Goal: Information Seeking & Learning: Understand process/instructions

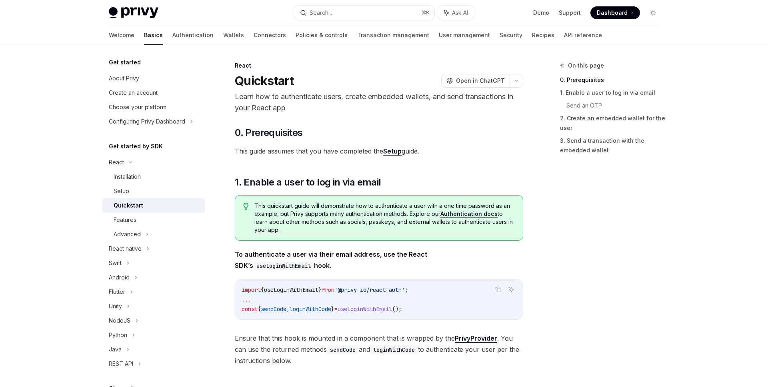
click at [402, 150] on link "Setup" at bounding box center [392, 151] width 18 height 8
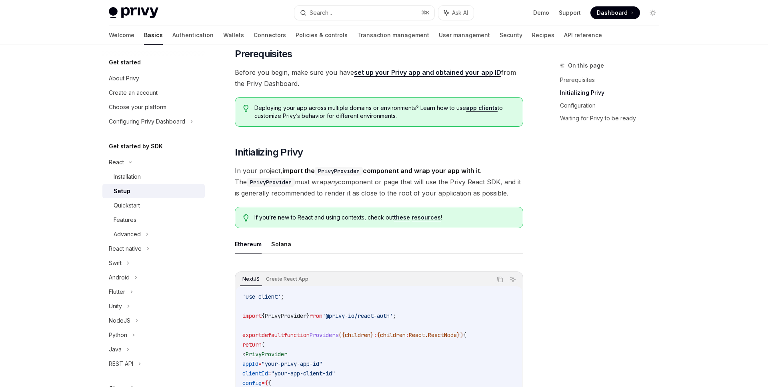
scroll to position [168, 0]
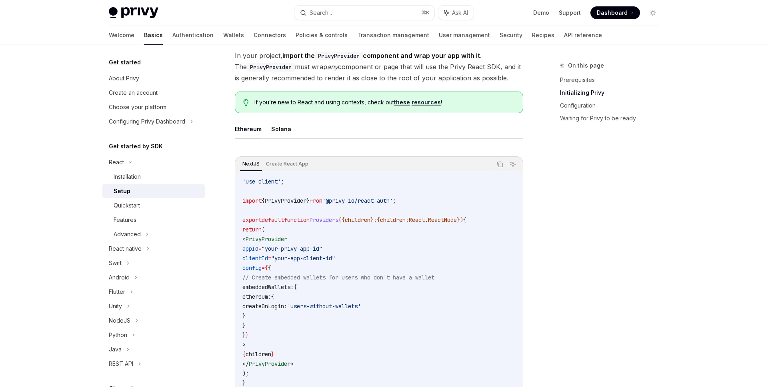
click at [133, 60] on h5 "Get started" at bounding box center [125, 63] width 32 height 10
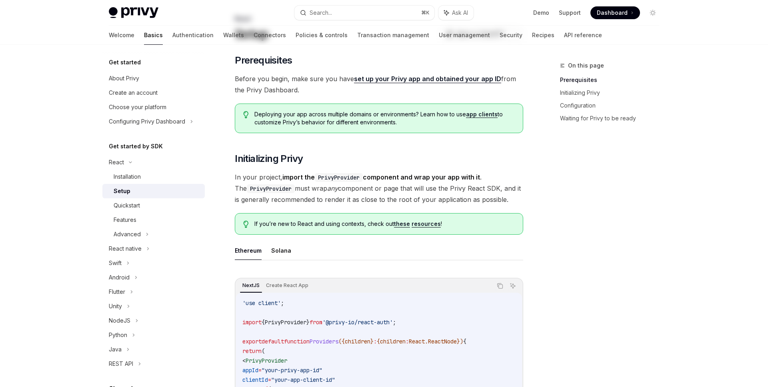
scroll to position [0, 0]
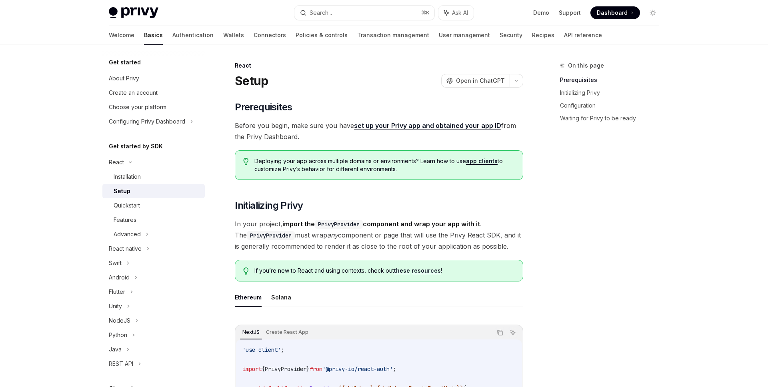
click at [377, 132] on span "Before you begin, make sure you have set up your Privy app and obtained your ap…" at bounding box center [379, 131] width 288 height 22
click at [382, 124] on link "set up your Privy app and obtained your app ID" at bounding box center [427, 126] width 147 height 8
type textarea "*"
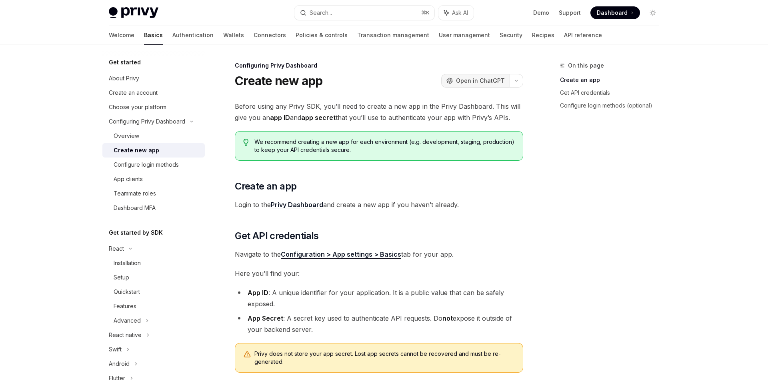
click at [481, 80] on span "Open in ChatGPT" at bounding box center [480, 81] width 49 height 8
click at [512, 80] on icon "button" at bounding box center [517, 80] width 10 height 3
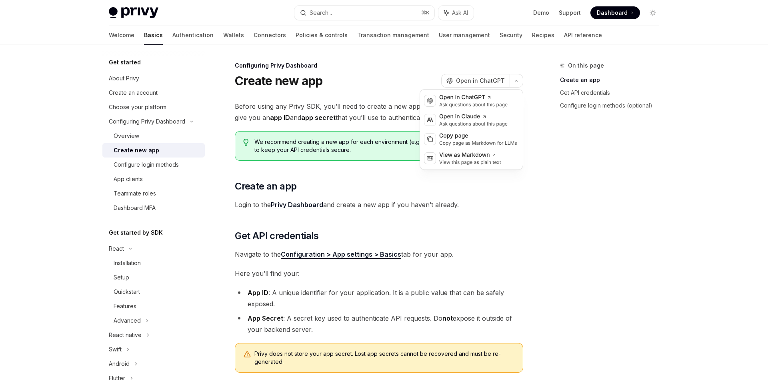
click at [540, 231] on div "On this page Create an app Get API credentials Configure login methods (optiona…" at bounding box center [383, 304] width 563 height 519
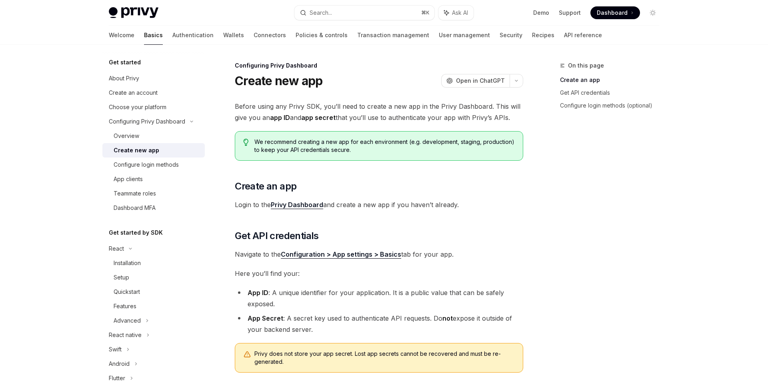
click at [291, 206] on link "Privy Dashboard" at bounding box center [297, 205] width 52 height 8
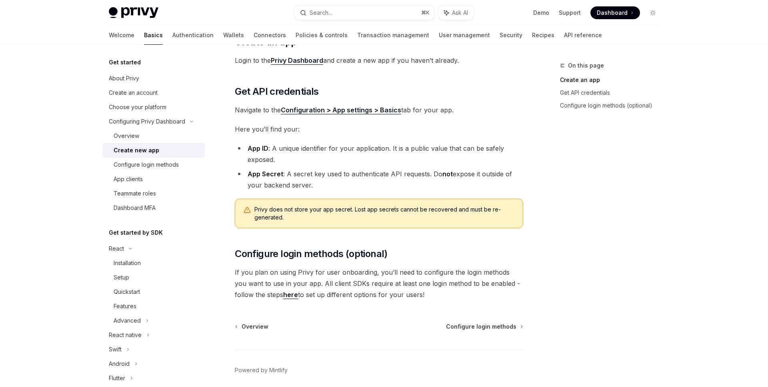
scroll to position [176, 0]
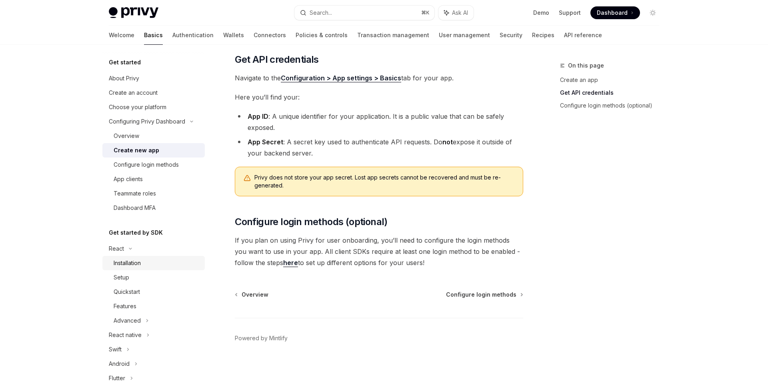
click at [133, 264] on div "Installation" at bounding box center [127, 263] width 27 height 10
type textarea "*"
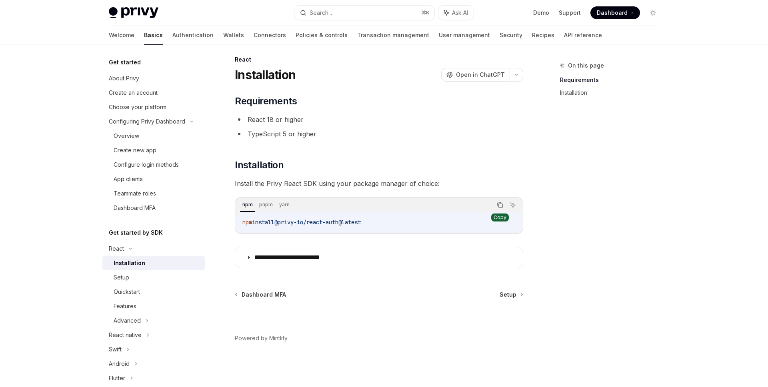
click at [501, 206] on icon "Copy the contents from the code block" at bounding box center [500, 205] width 6 height 6
click at [622, 234] on div "On this page Requirements Installation" at bounding box center [605, 224] width 122 height 326
click at [503, 206] on icon "Copy the contents from the code block" at bounding box center [501, 206] width 4 height 4
click at [515, 297] on span "Setup" at bounding box center [508, 295] width 17 height 8
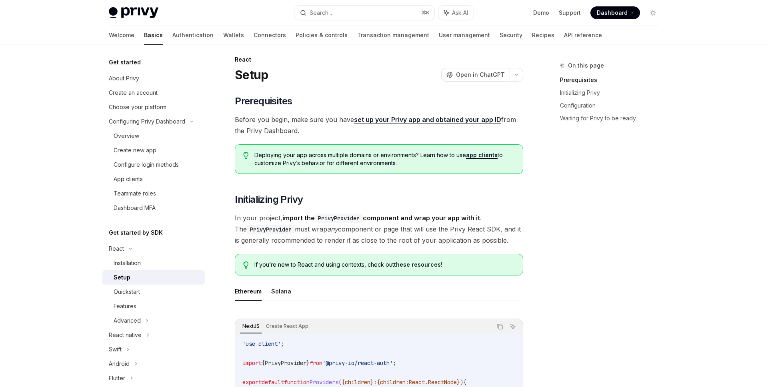
click at [606, 237] on div "On this page Prerequisites Initializing Privy Configuration Waiting for Privy t…" at bounding box center [605, 224] width 122 height 326
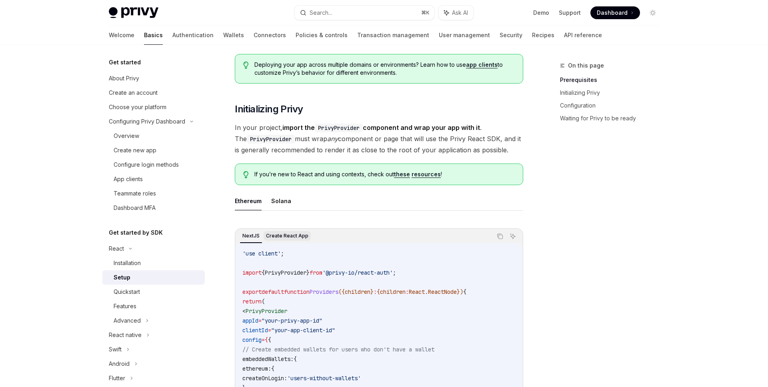
scroll to position [96, 0]
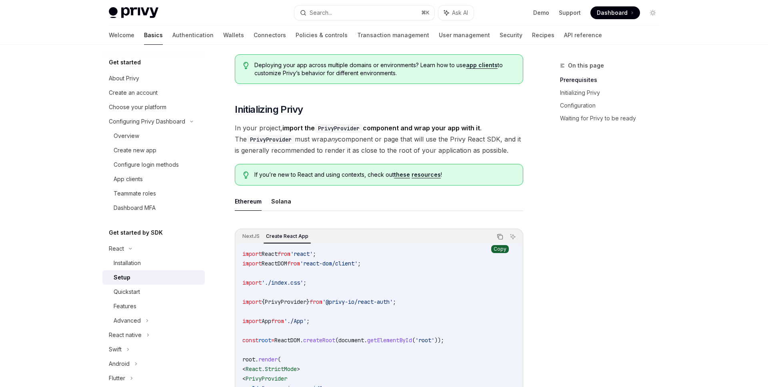
click at [500, 236] on icon "Copy the contents from the code block" at bounding box center [500, 237] width 6 height 6
click at [517, 236] on button "Ask AI" at bounding box center [513, 237] width 10 height 10
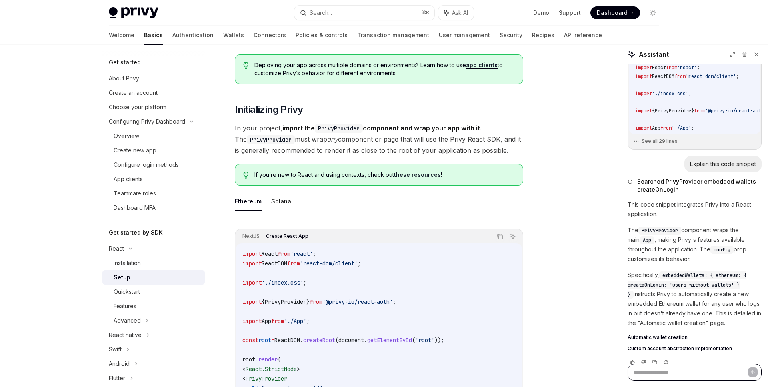
scroll to position [37, 0]
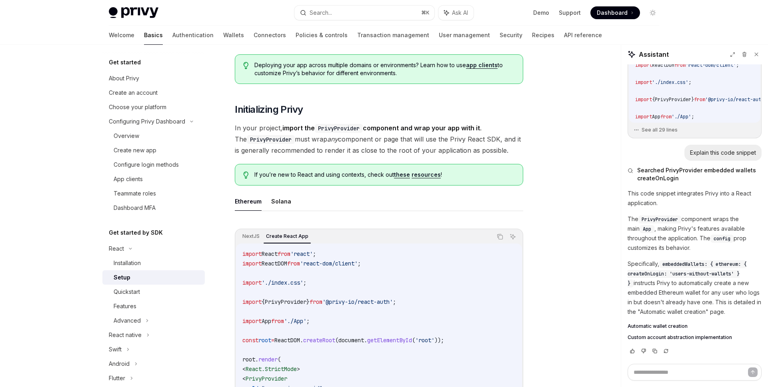
click at [144, 234] on h5 "Get started by SDK" at bounding box center [136, 233] width 54 height 10
click at [118, 245] on div "React" at bounding box center [116, 249] width 15 height 10
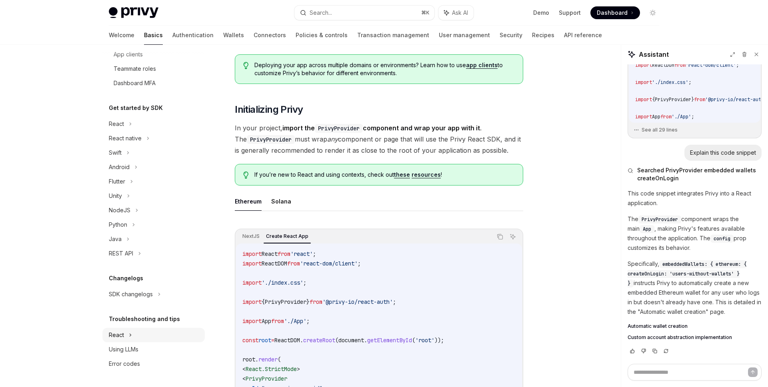
scroll to position [0, 0]
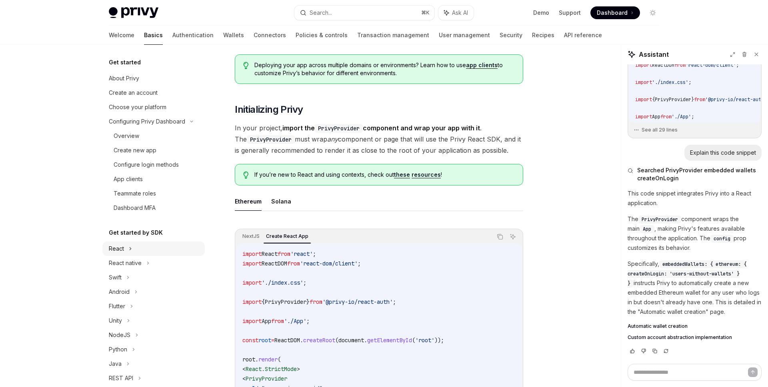
click at [122, 244] on div "React" at bounding box center [116, 249] width 15 height 10
click at [124, 266] on div "Installation" at bounding box center [127, 263] width 27 height 10
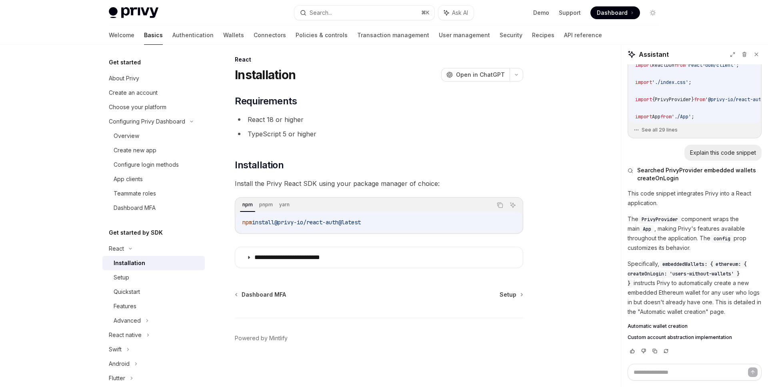
click at [517, 299] on div "Dashboard MFA Setup Powered by Mintlify" at bounding box center [379, 339] width 288 height 96
click at [509, 296] on span "Setup" at bounding box center [508, 295] width 17 height 8
type textarea "*"
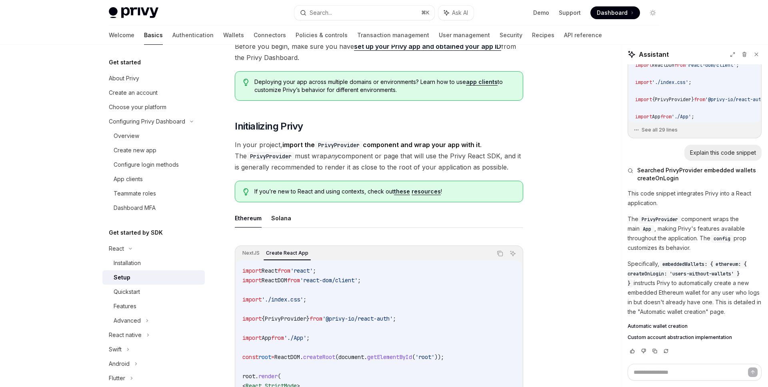
scroll to position [196, 0]
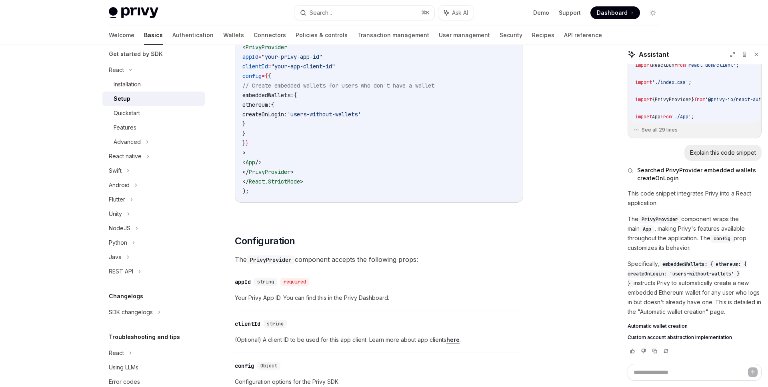
scroll to position [197, 0]
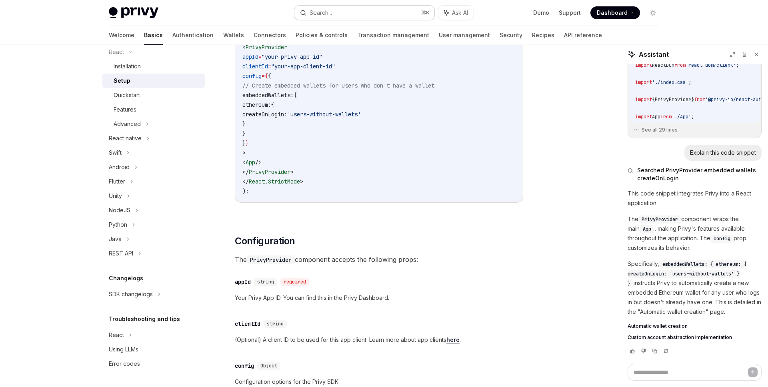
click at [372, 9] on button "Search... ⌘ K" at bounding box center [364, 13] width 140 height 14
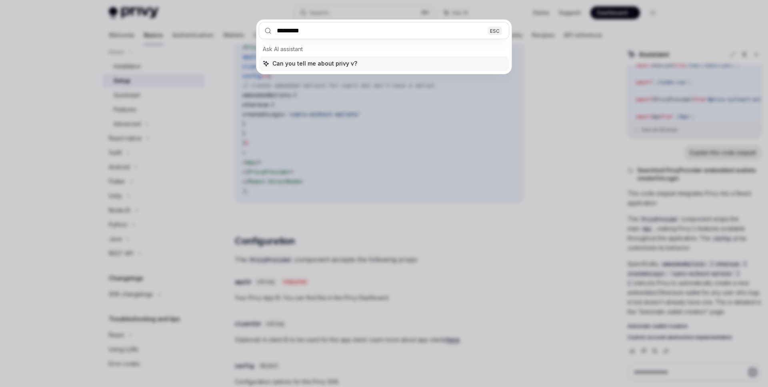
type input "**********"
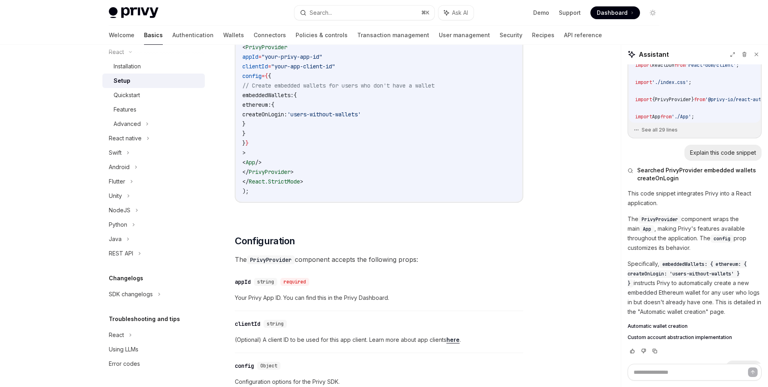
click at [593, 146] on div "On this page Prerequisites Initializing Privy Configuration Waiting for Privy t…" at bounding box center [383, 322] width 563 height 1411
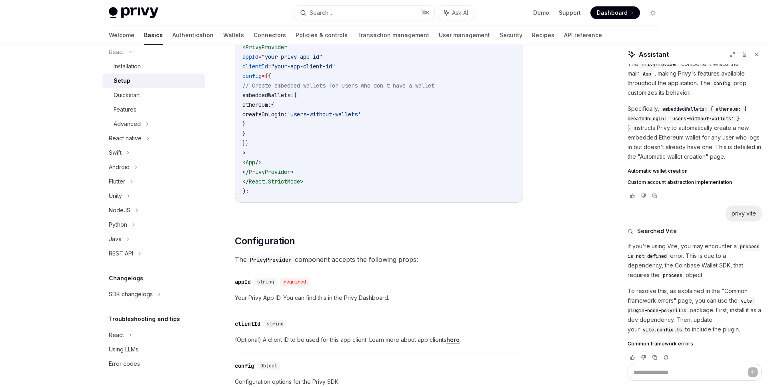
scroll to position [199, 0]
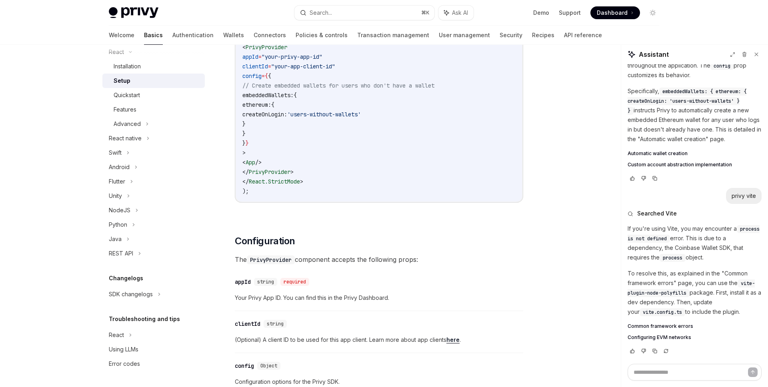
type textarea "*"
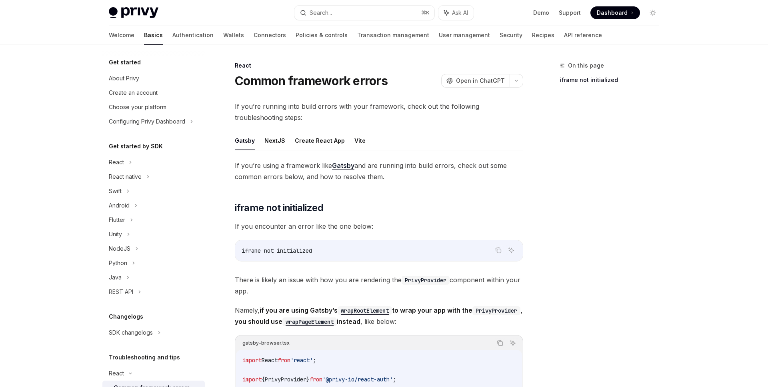
scroll to position [110, 0]
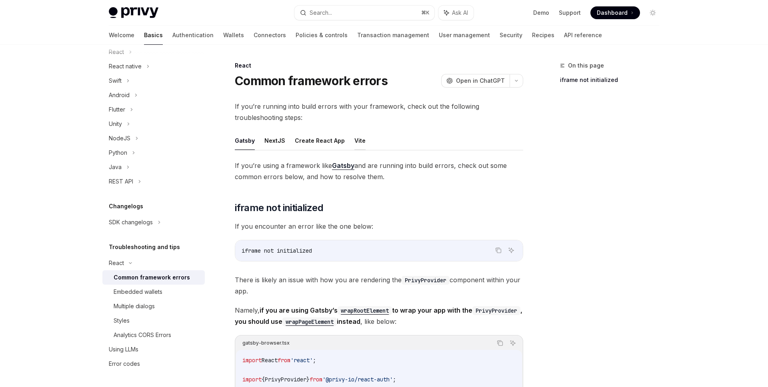
click at [354, 141] on button "Vite" at bounding box center [359, 140] width 11 height 19
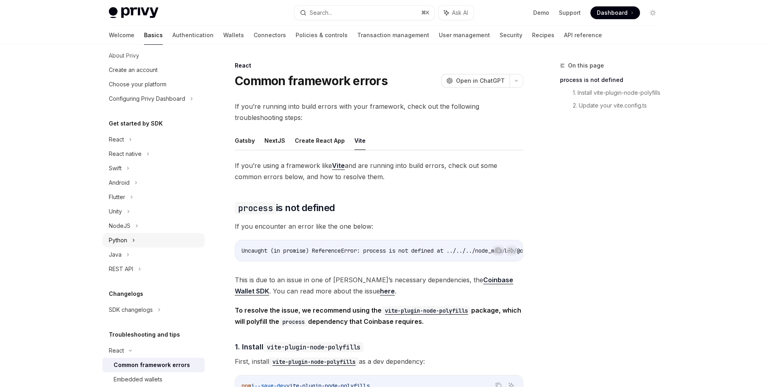
scroll to position [22, 0]
click at [133, 135] on div "React" at bounding box center [153, 140] width 102 height 14
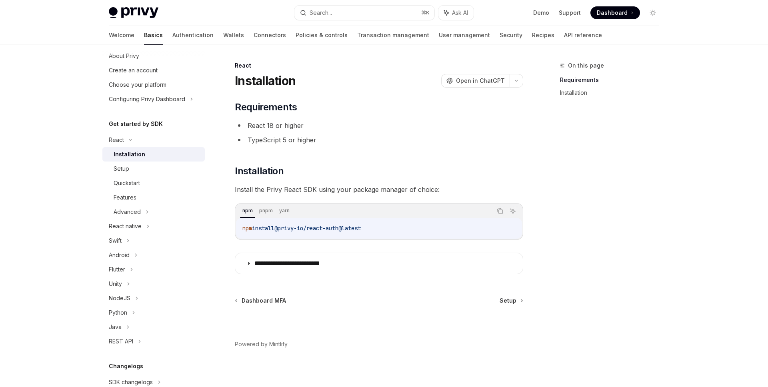
click at [671, 122] on div "**********" at bounding box center [384, 219] width 589 height 348
click at [502, 210] on icon "Copy the contents from the code block" at bounding box center [501, 212] width 4 height 4
click at [511, 211] on icon "Ask AI" at bounding box center [513, 211] width 6 height 6
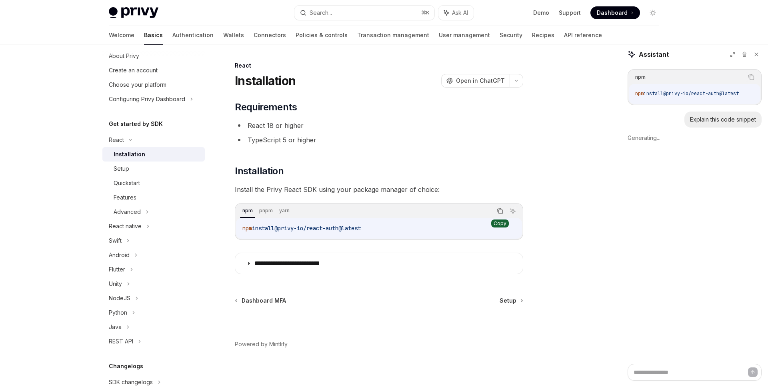
click at [495, 209] on button "Copy the contents from the code block" at bounding box center [500, 211] width 10 height 10
click at [515, 117] on div "**********" at bounding box center [379, 188] width 288 height 174
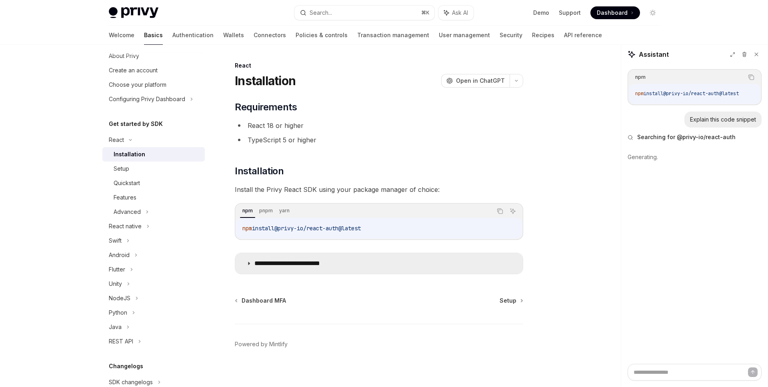
click at [246, 263] on icon at bounding box center [248, 263] width 5 height 5
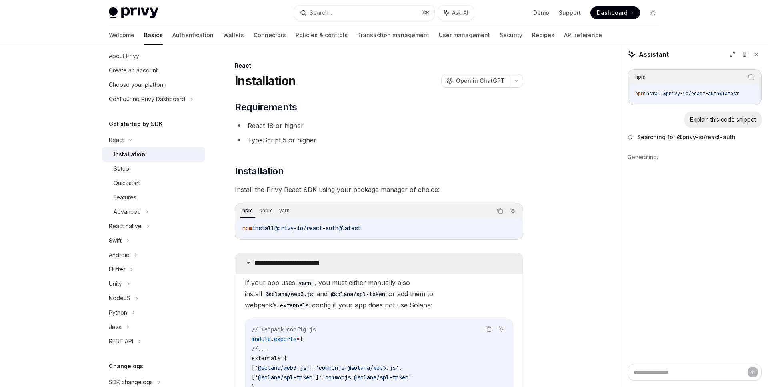
click at [247, 261] on icon at bounding box center [248, 262] width 5 height 5
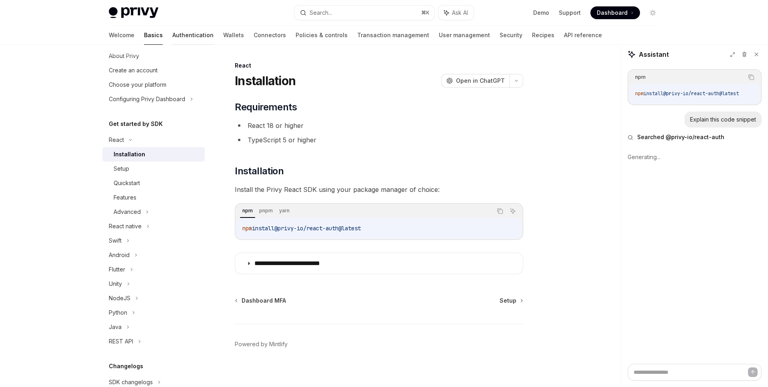
click at [172, 30] on link "Authentication" at bounding box center [192, 35] width 41 height 19
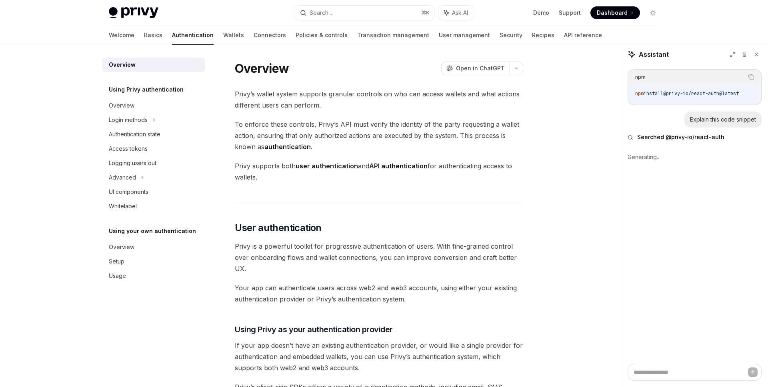
scroll to position [569, 0]
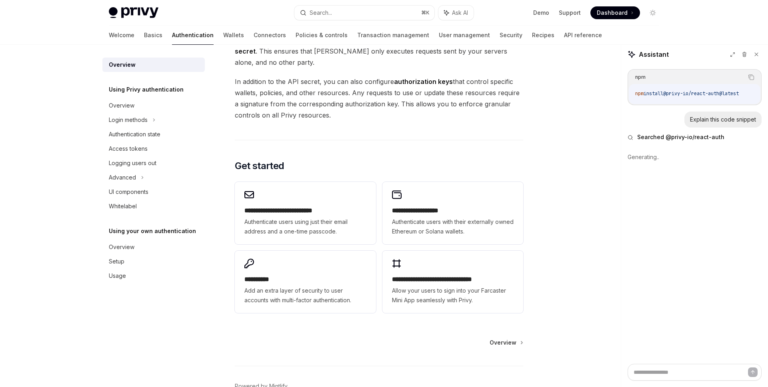
type textarea "*"
